Goal: Information Seeking & Learning: Learn about a topic

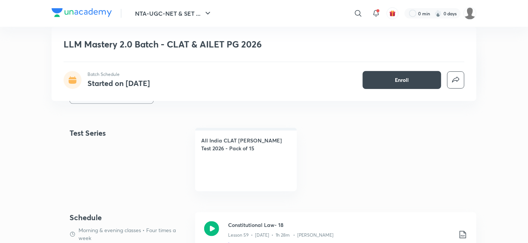
scroll to position [315, 0]
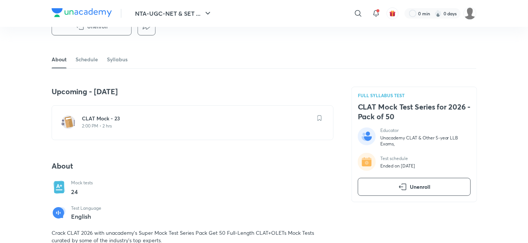
scroll to position [166, 0]
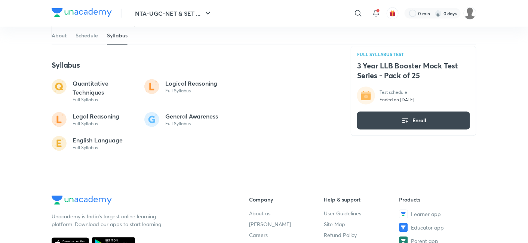
scroll to position [374, 0]
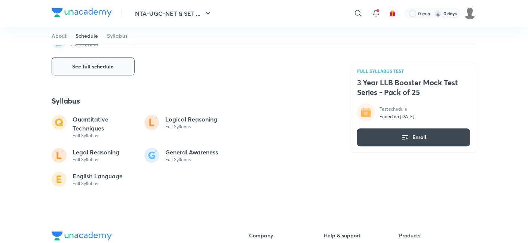
click at [112, 69] on span "See full schedule" at bounding box center [94, 66] width 42 height 7
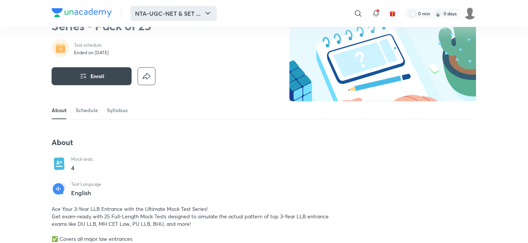
scroll to position [42, 0]
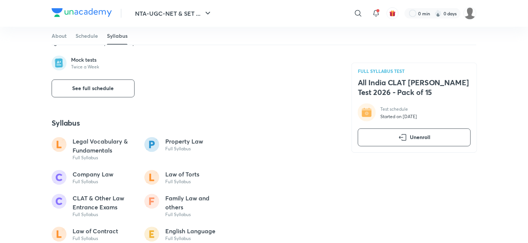
scroll to position [374, 0]
click at [114, 93] on button "See full schedule" at bounding box center [93, 89] width 83 height 18
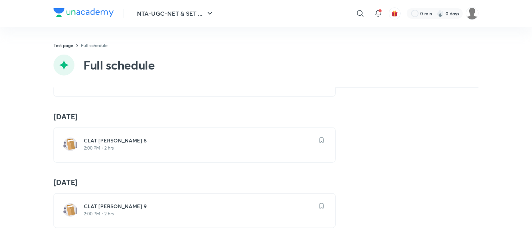
scroll to position [393, 0]
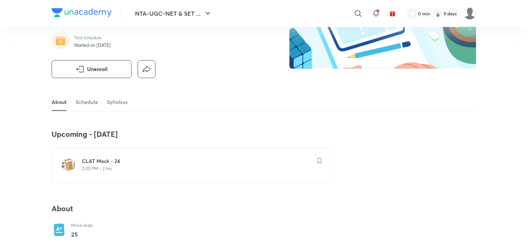
scroll to position [80, 0]
